Goal: Find specific page/section: Find specific page/section

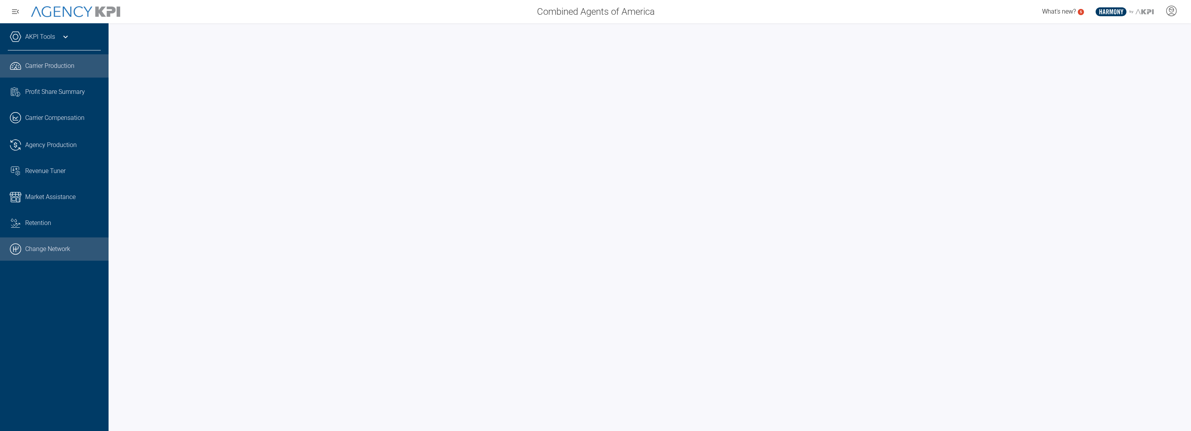
click at [48, 249] on link ".cls-1{fill:none;stroke:#000;stroke-linecap:round;stroke-linejoin:round;stroke-…" at bounding box center [54, 248] width 109 height 23
click at [45, 201] on span "Market Assistance" at bounding box center [50, 196] width 50 height 9
click at [64, 250] on link ".cls-1{fill:none;stroke:#000;stroke-linecap:round;stroke-linejoin:round;stroke-…" at bounding box center [54, 248] width 109 height 23
